Goal: Navigation & Orientation: Find specific page/section

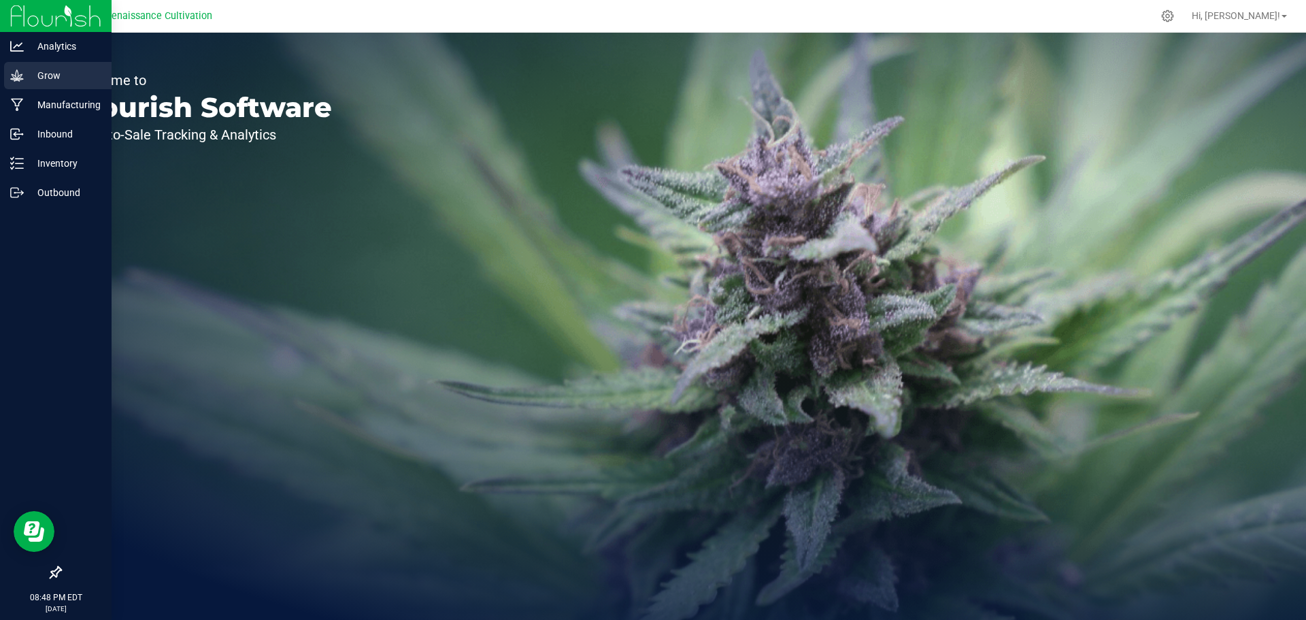
click at [47, 70] on p "Grow" at bounding box center [65, 75] width 82 height 16
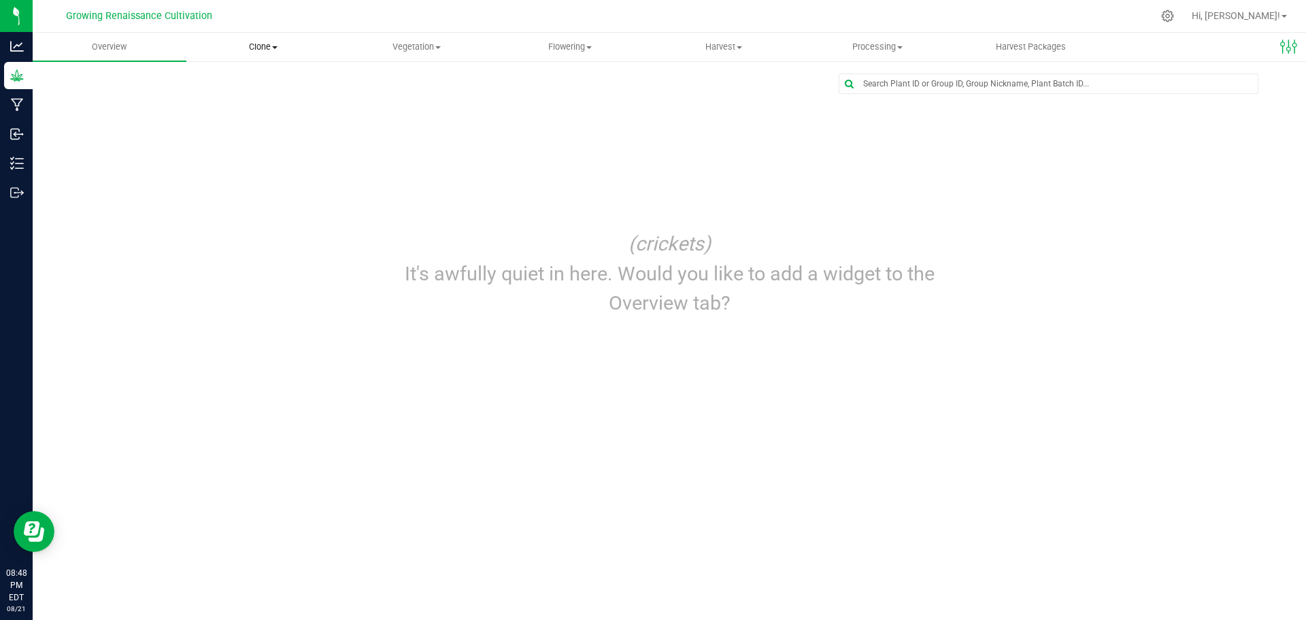
click at [275, 51] on span "Clone" at bounding box center [263, 47] width 152 height 12
click at [431, 52] on span "Vegetation" at bounding box center [417, 47] width 152 height 12
click at [397, 78] on span "Veg groups" at bounding box center [383, 82] width 86 height 12
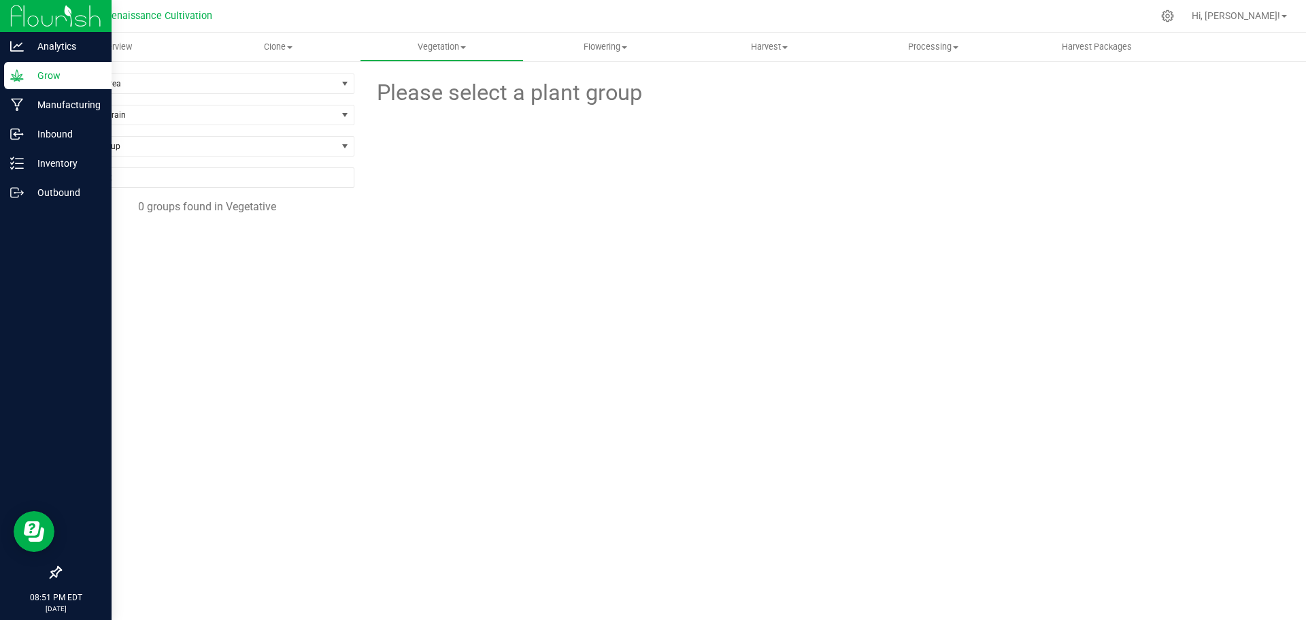
click at [11, 18] on img at bounding box center [55, 16] width 91 height 32
